Goal: Check status: Check status

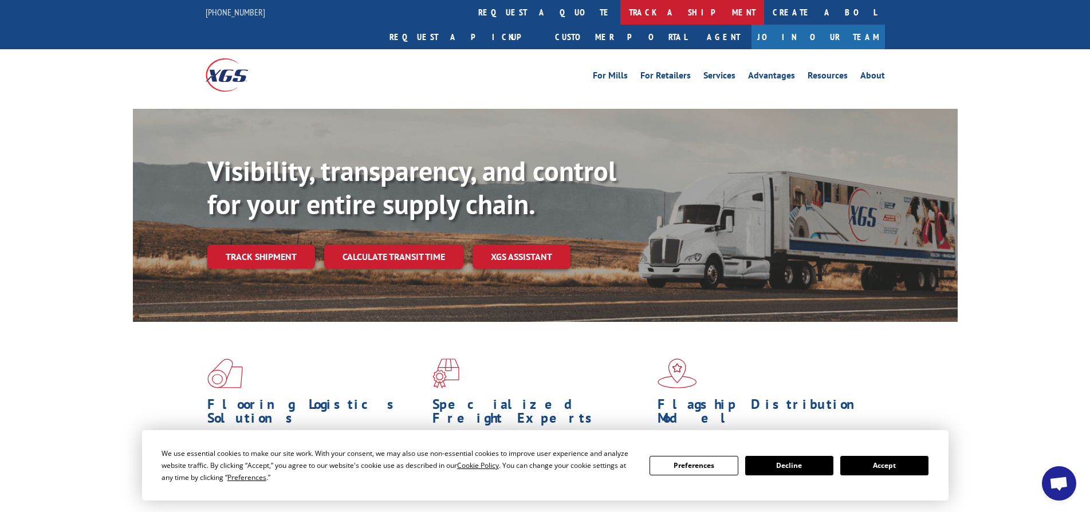
click at [620, 10] on link "track a shipment" at bounding box center [692, 12] width 144 height 25
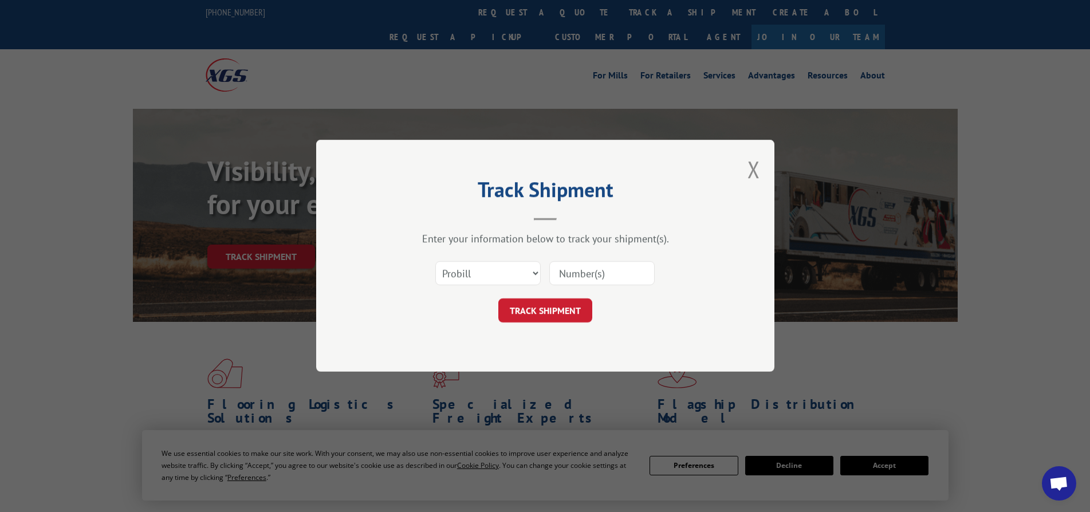
click at [604, 271] on input at bounding box center [601, 274] width 105 height 24
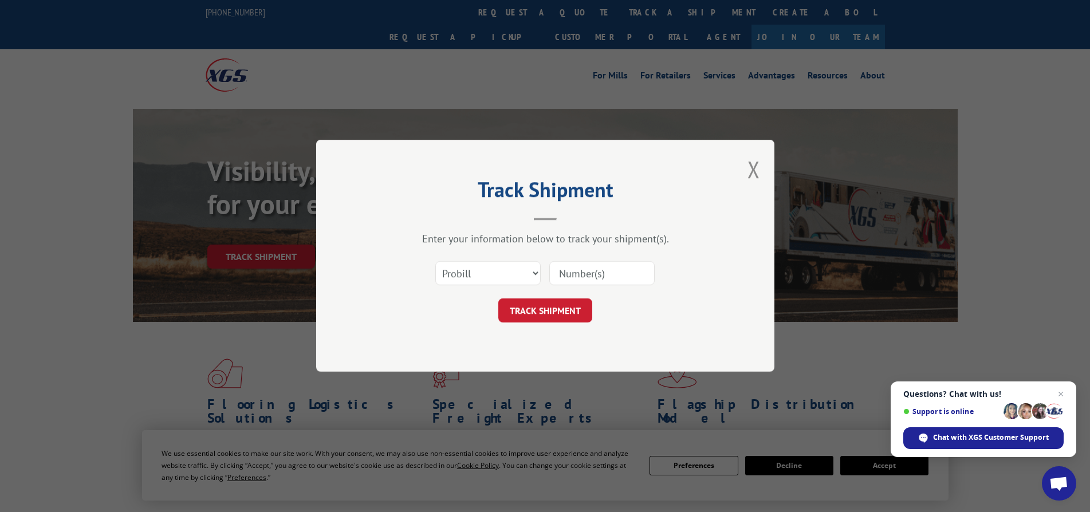
paste input "679476119"
type input "679476119"
click at [558, 308] on button "TRACK SHIPMENT" at bounding box center [545, 311] width 94 height 24
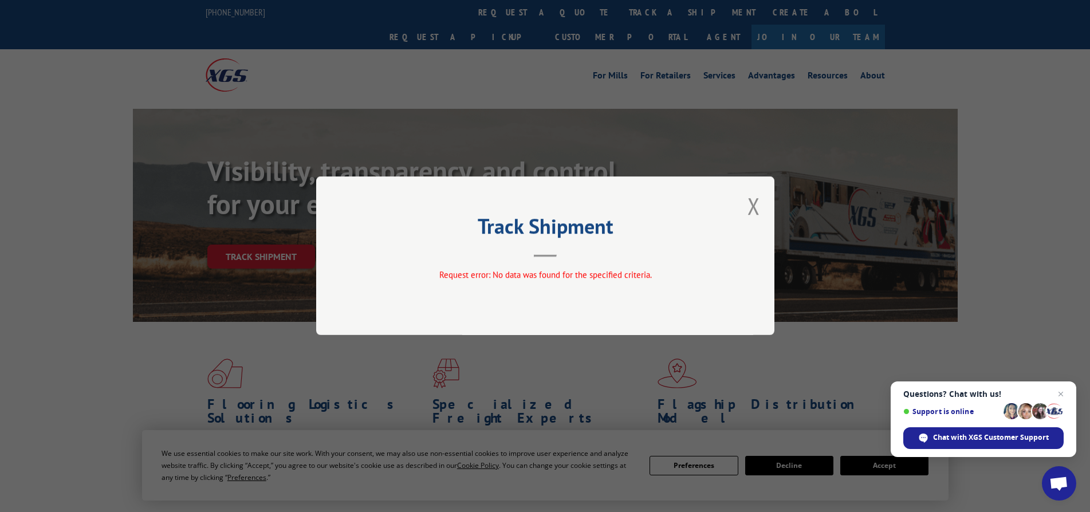
click at [764, 206] on div "Track Shipment Request error: No data was found for the specified criteria." at bounding box center [545, 255] width 458 height 159
click at [756, 202] on button "Close modal" at bounding box center [753, 206] width 13 height 30
